Goal: Find contact information: Find contact information

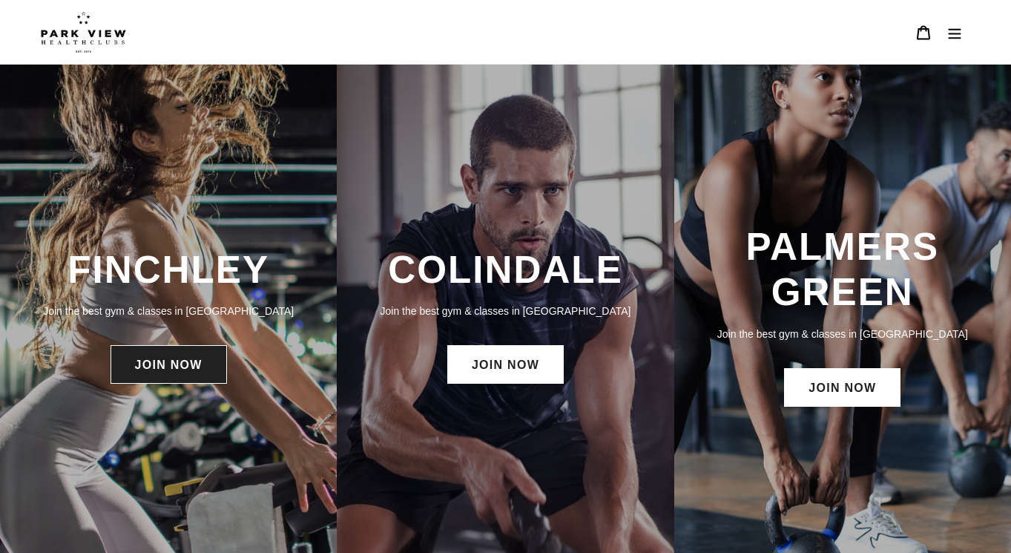
click at [191, 363] on link "JOIN NOW" at bounding box center [169, 364] width 116 height 39
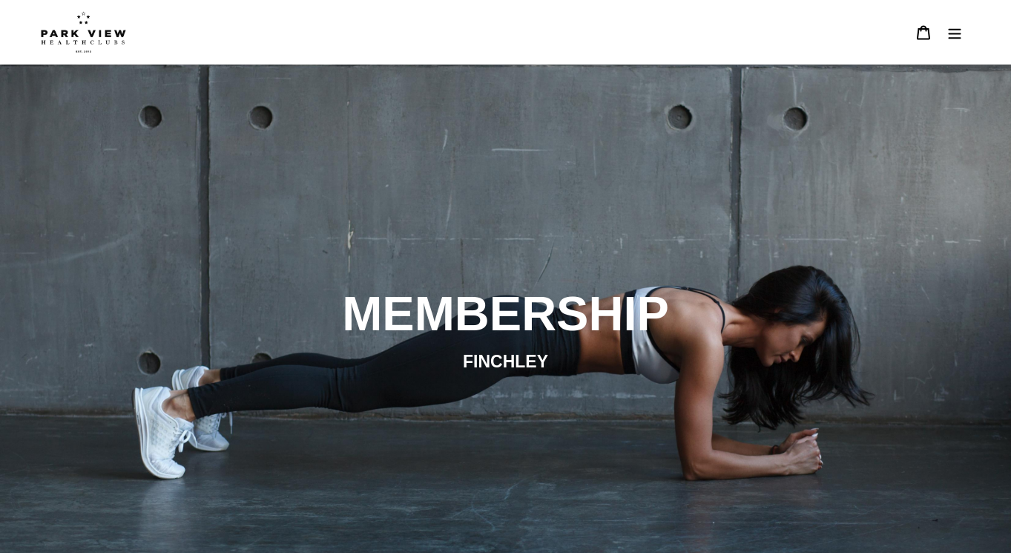
click at [99, 35] on img at bounding box center [83, 32] width 85 height 42
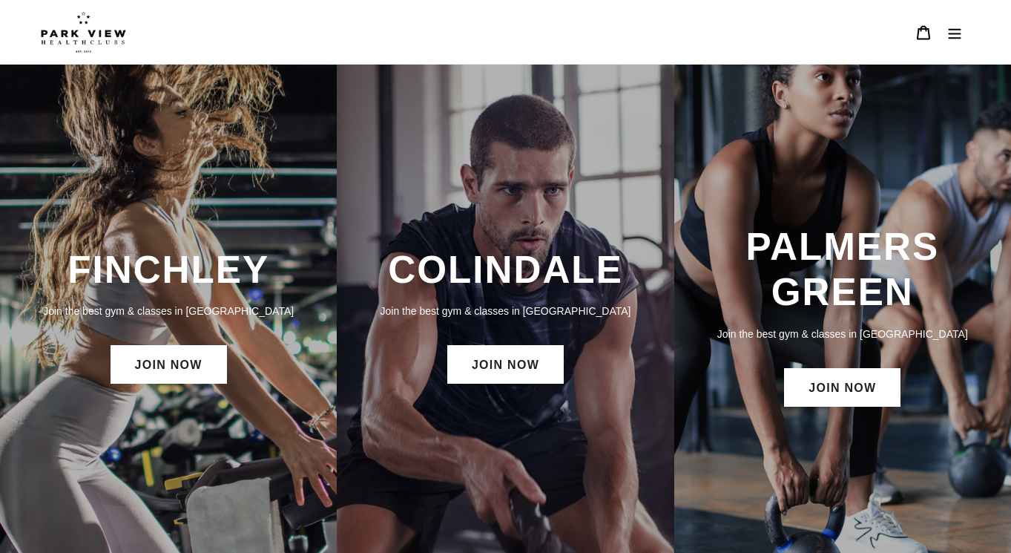
click at [963, 33] on button "Menu" at bounding box center [954, 32] width 31 height 32
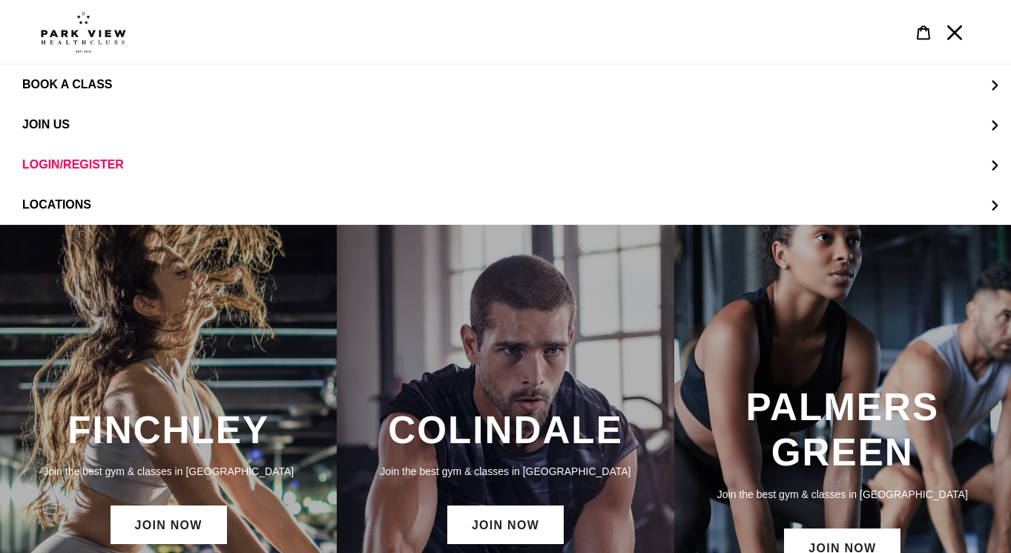
click at [74, 33] on img at bounding box center [83, 32] width 85 height 42
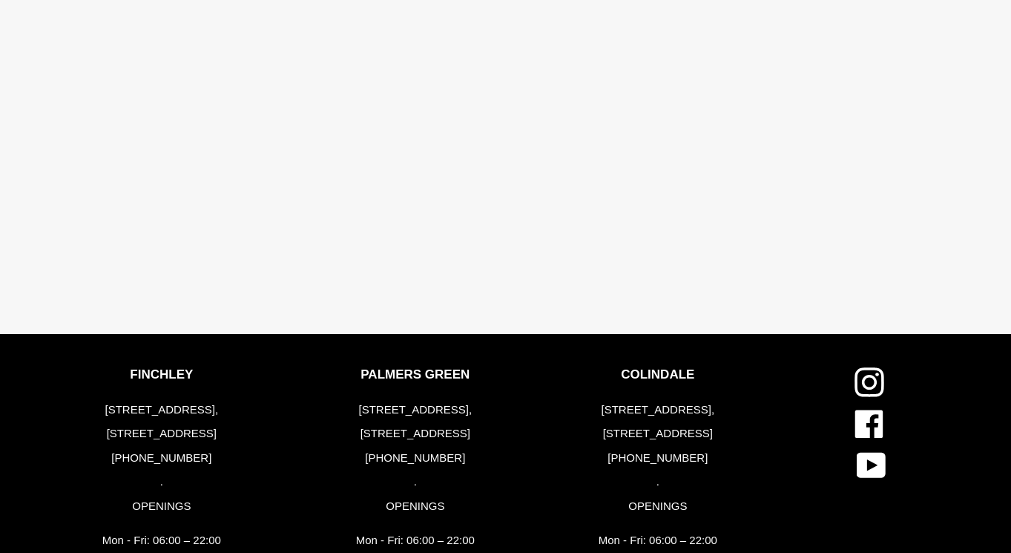
scroll to position [2925, 0]
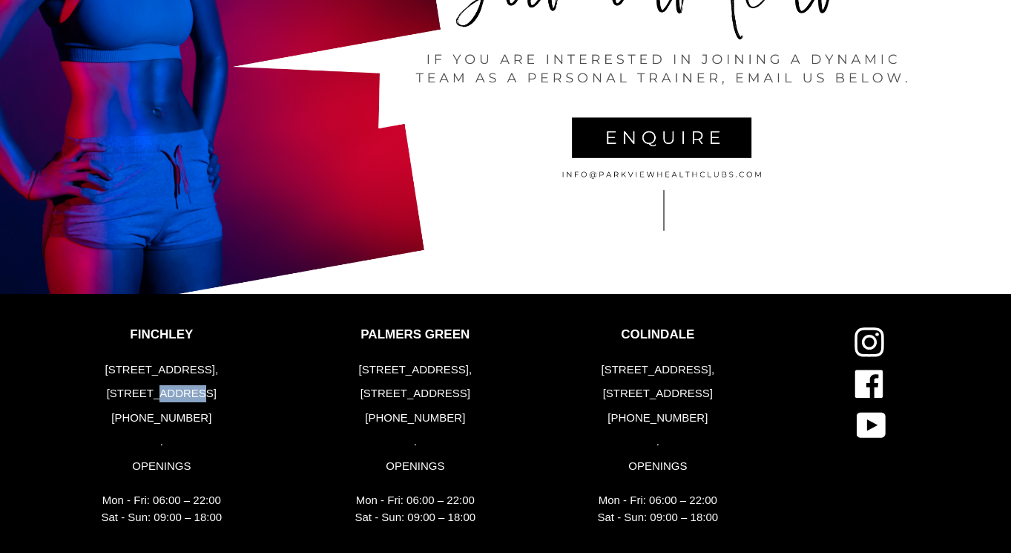
drag, startPoint x: 165, startPoint y: 398, endPoint x: 207, endPoint y: 395, distance: 42.4
click at [207, 395] on p "[STREET_ADDRESS]" at bounding box center [162, 393] width 121 height 17
copy p "N3 1LP"
click at [430, 398] on p "[STREET_ADDRESS]" at bounding box center [415, 393] width 121 height 17
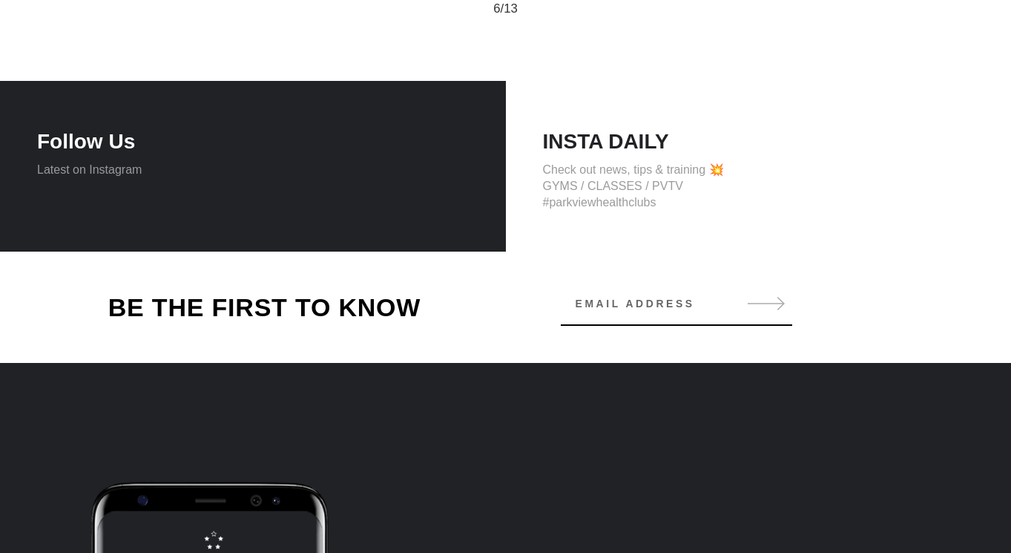
scroll to position [1599, 0]
